Goal: Task Accomplishment & Management: Use online tool/utility

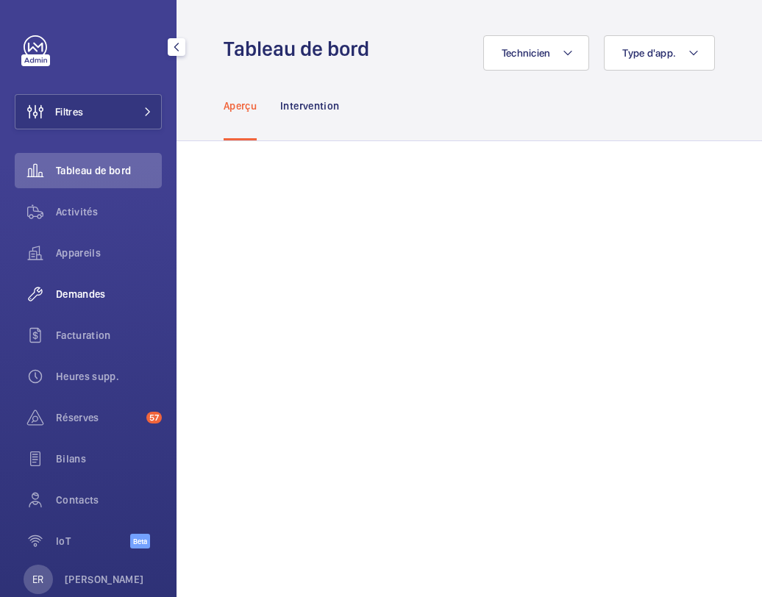
click at [95, 301] on div "Demandes" at bounding box center [88, 293] width 147 height 35
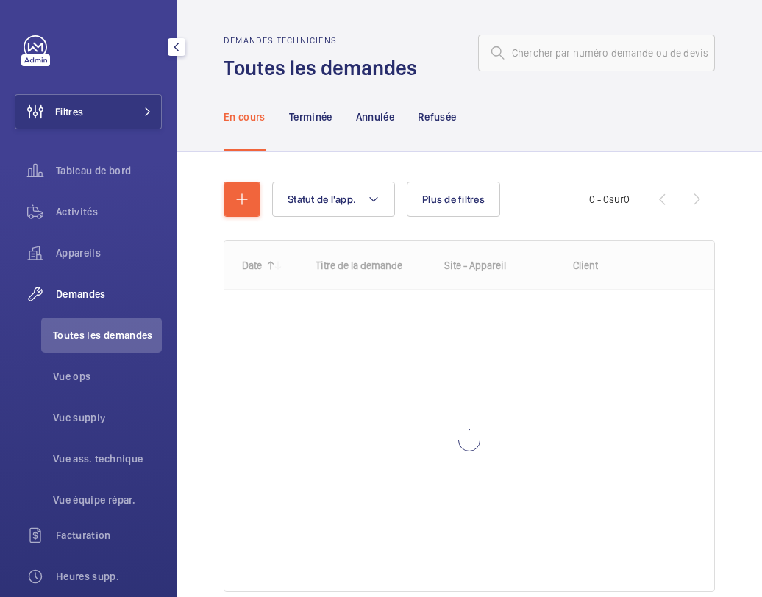
click at [97, 342] on span "Toutes les demandes" at bounding box center [107, 335] width 109 height 15
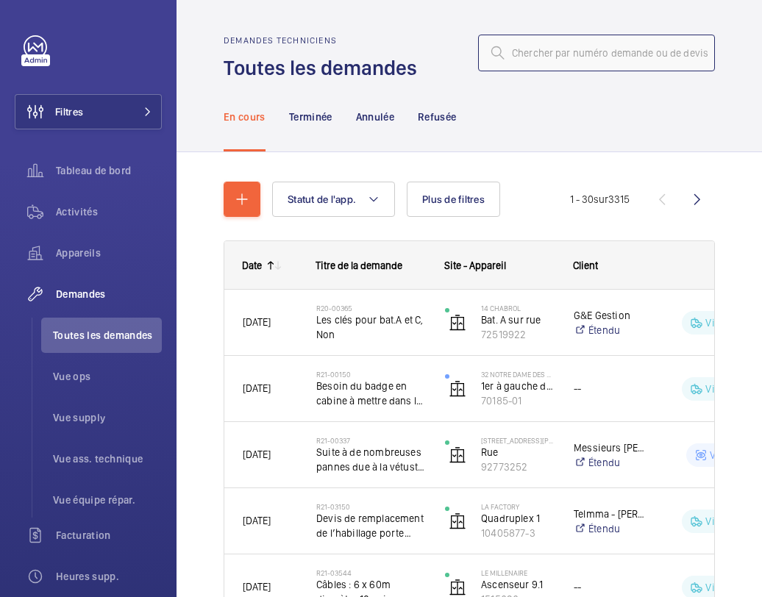
click at [543, 53] on input "text" at bounding box center [596, 53] width 237 height 37
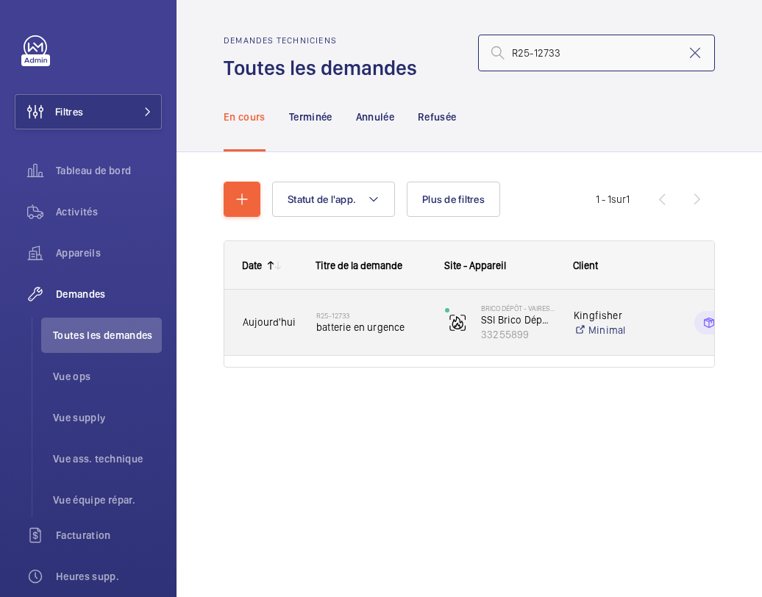
type input "R25-12733"
click at [373, 318] on h2 "R25-12733" at bounding box center [371, 315] width 110 height 9
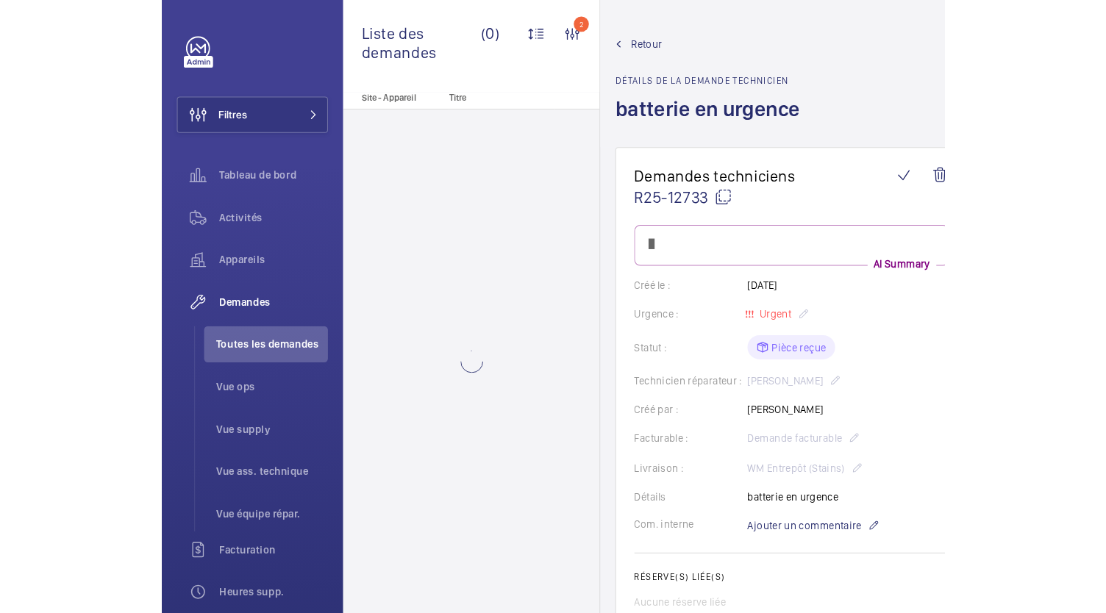
scroll to position [11, 0]
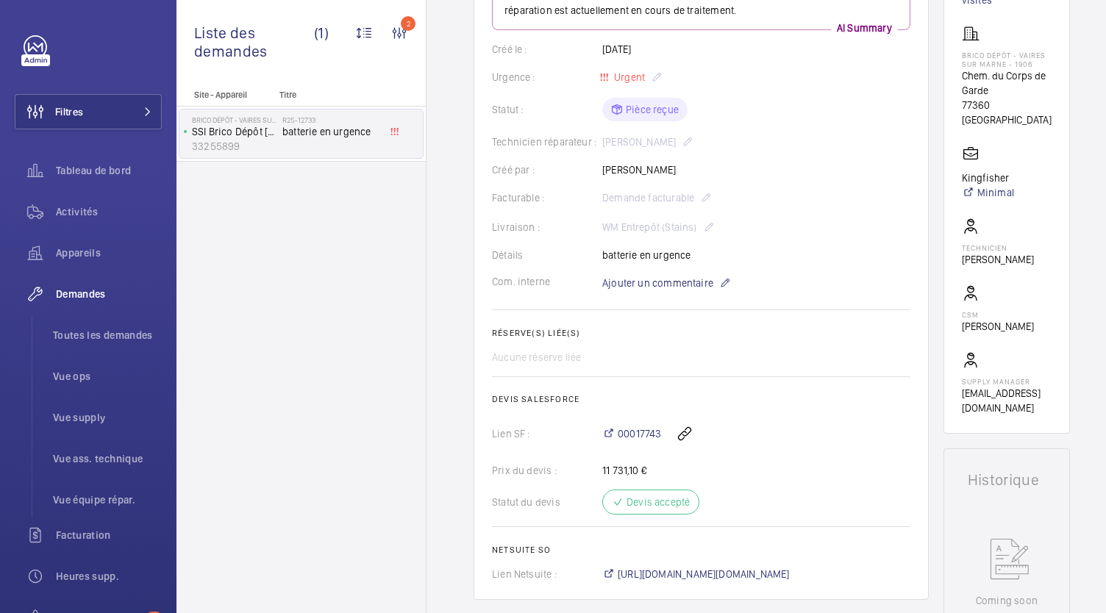
scroll to position [404, 0]
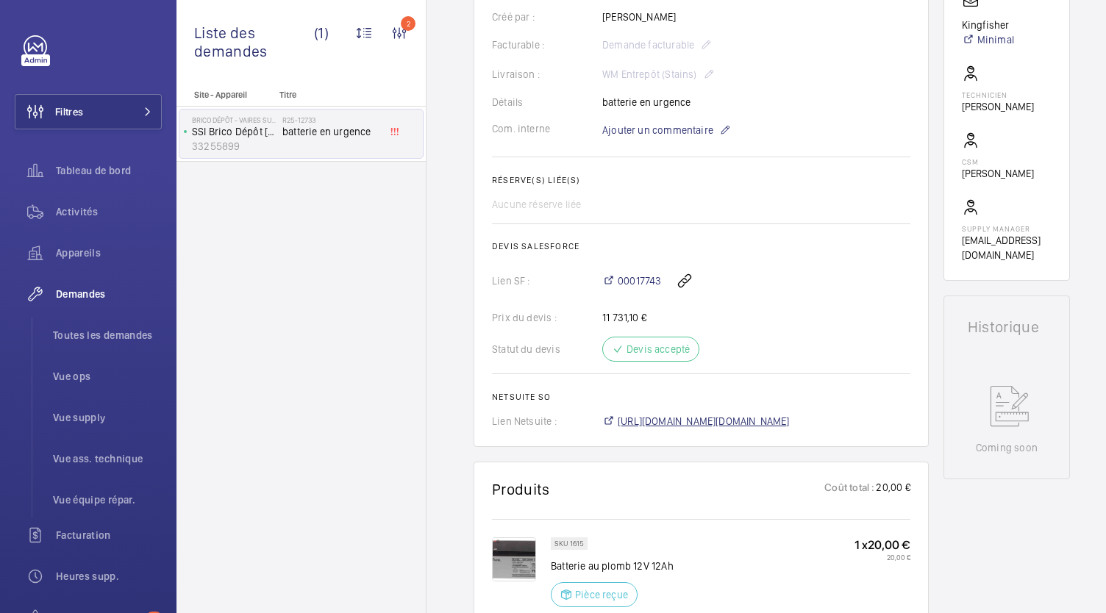
click at [761, 426] on span "[URL][DOMAIN_NAME][DOMAIN_NAME]" at bounding box center [703, 421] width 172 height 15
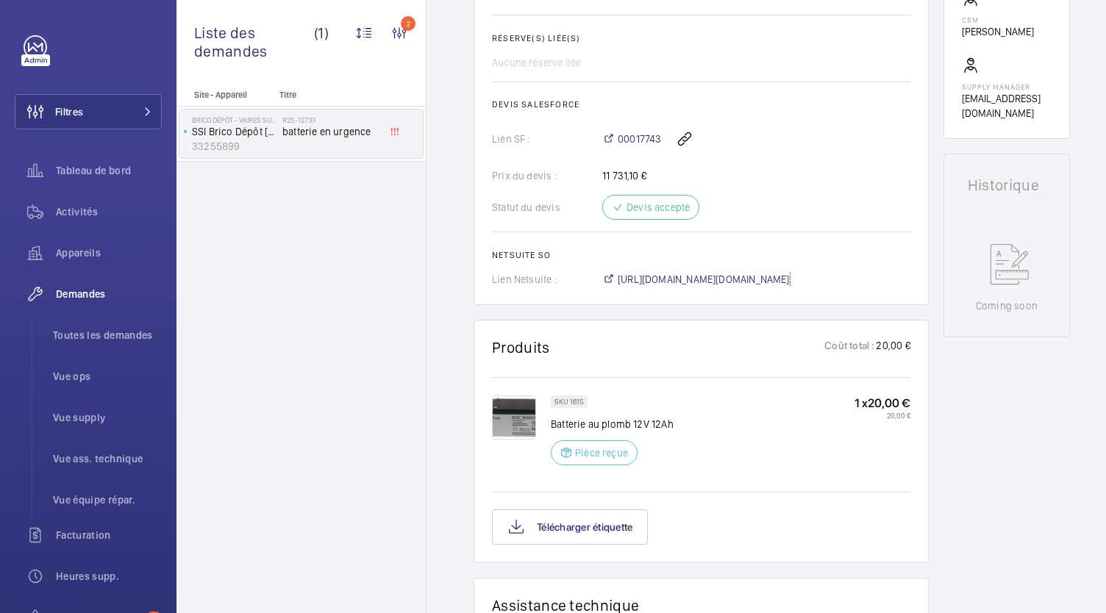
scroll to position [541, 0]
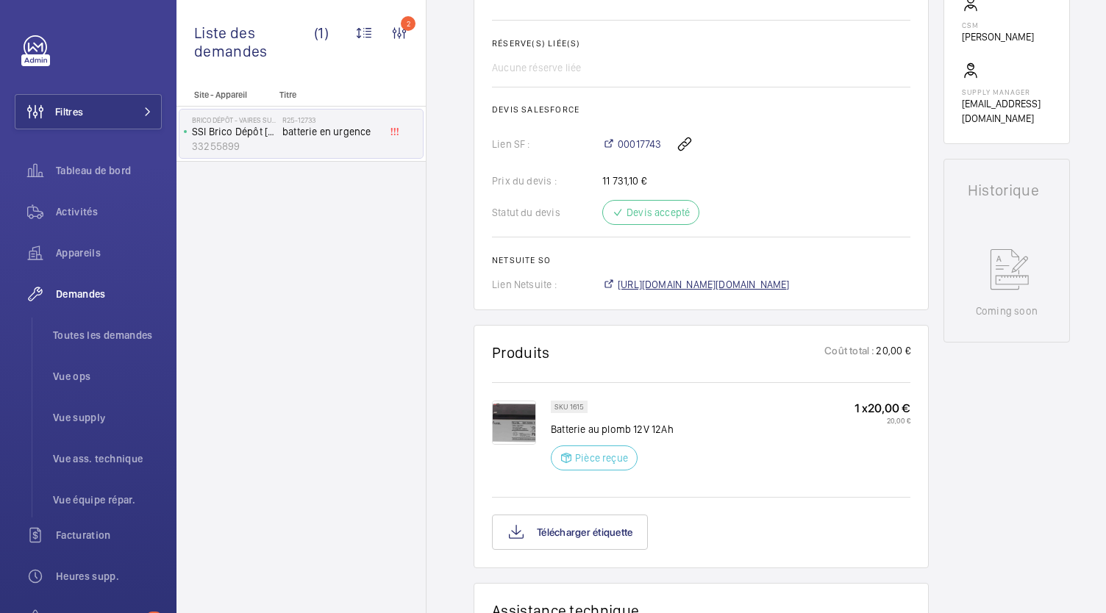
click at [732, 284] on span "[URL][DOMAIN_NAME][DOMAIN_NAME]" at bounding box center [703, 284] width 172 height 15
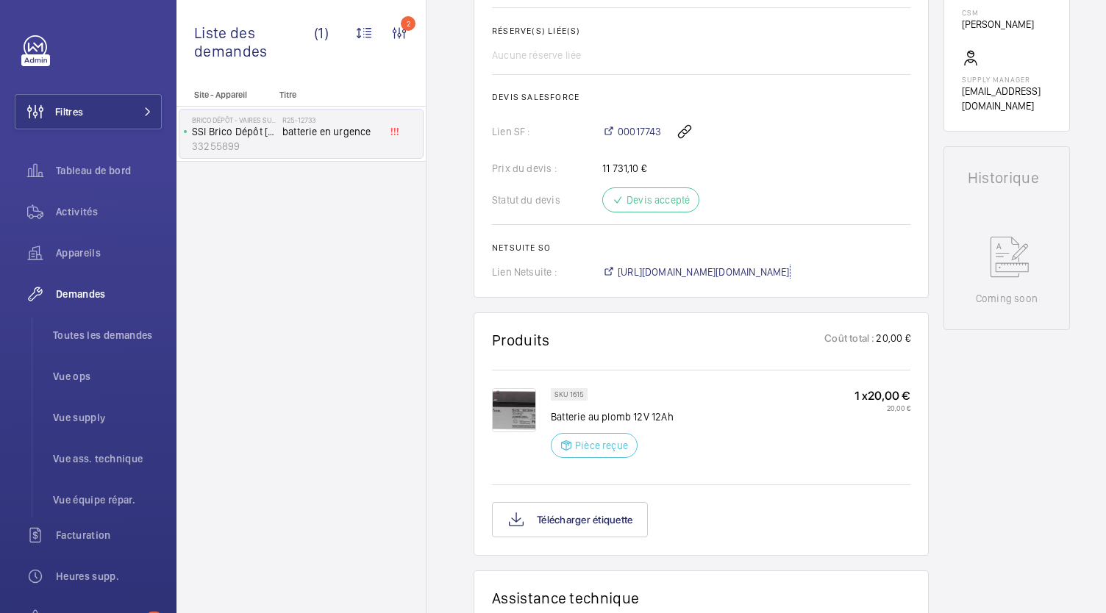
scroll to position [553, 0]
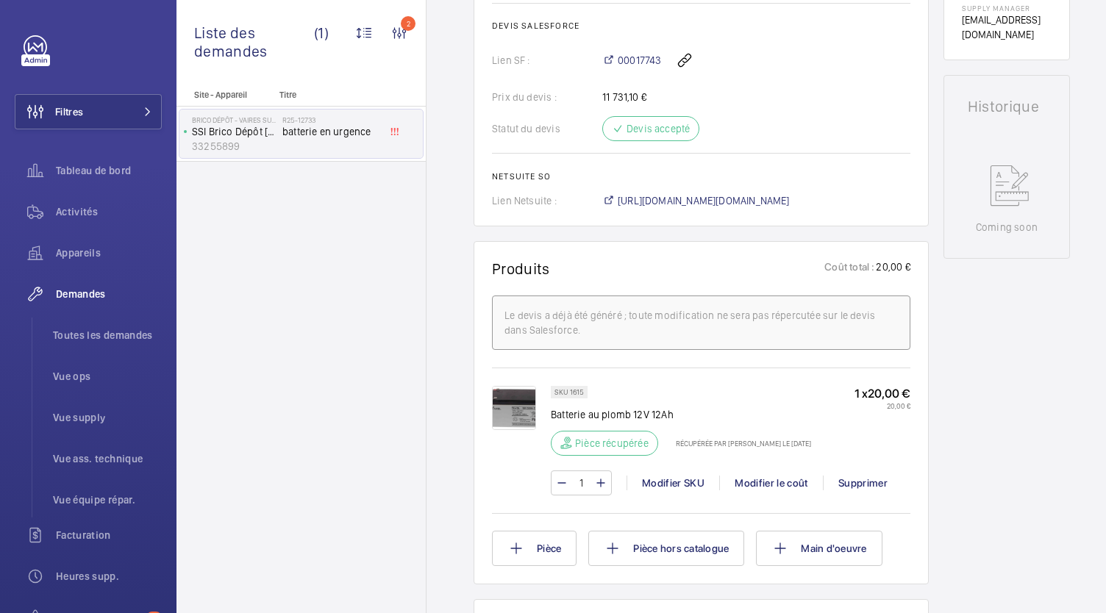
scroll to position [626, 0]
